Goal: Navigation & Orientation: Find specific page/section

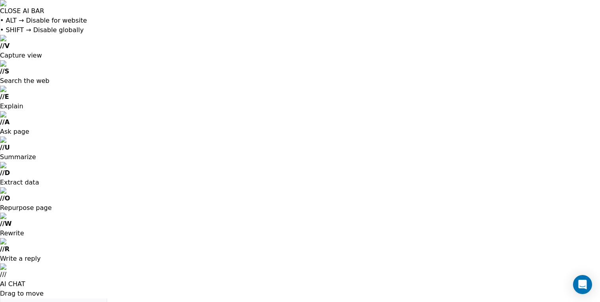
scroll to position [266, 493]
